Goal: Task Accomplishment & Management: Complete application form

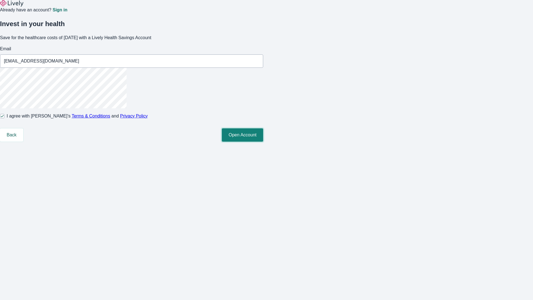
click at [263, 141] on button "Open Account" at bounding box center [242, 134] width 41 height 13
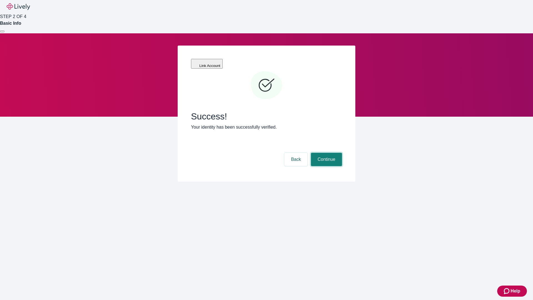
click at [325, 153] on button "Continue" at bounding box center [326, 159] width 31 height 13
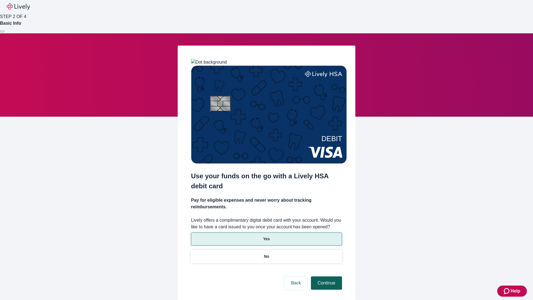
click at [266, 253] on p "No" at bounding box center [266, 256] width 5 height 6
click at [325, 276] on button "Continue" at bounding box center [326, 282] width 31 height 13
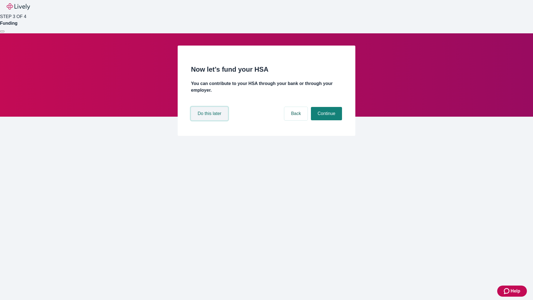
click at [210, 120] on button "Do this later" at bounding box center [209, 113] width 37 height 13
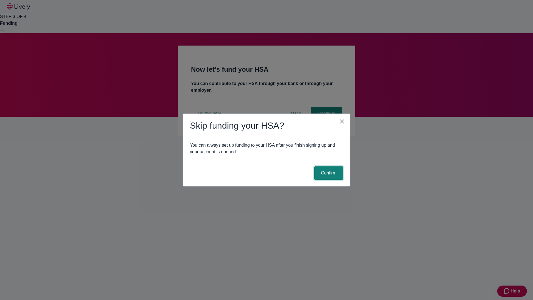
click at [328, 173] on button "Confirm" at bounding box center [328, 172] width 29 height 13
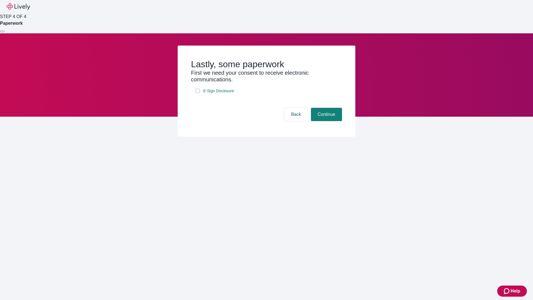
click at [198, 93] on input "E-Sign Disclosure" at bounding box center [197, 90] width 4 height 4
checkbox input "true"
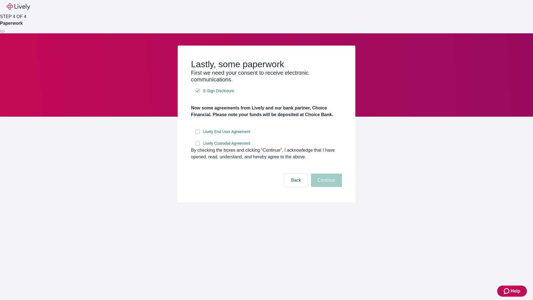
click at [198, 134] on input "Lively End User Agreement" at bounding box center [197, 131] width 4 height 4
checkbox input "true"
click at [198, 145] on input "Lively Custodial Agreement" at bounding box center [197, 143] width 4 height 4
checkbox input "true"
click at [325, 187] on button "Continue" at bounding box center [326, 179] width 31 height 13
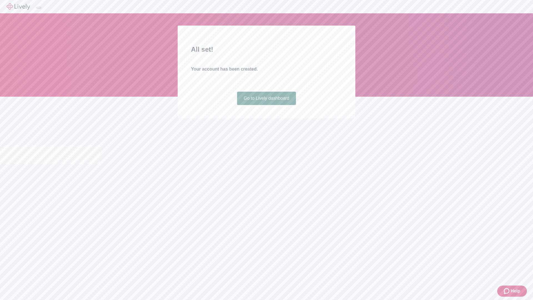
click at [266, 105] on link "Go to Lively dashboard" at bounding box center [266, 98] width 59 height 13
